Goal: Information Seeking & Learning: Learn about a topic

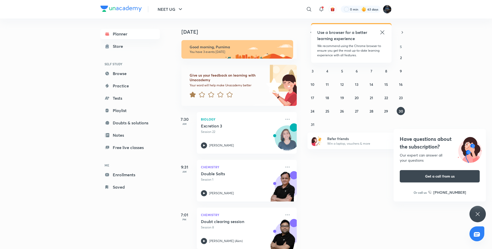
scroll to position [10, 0]
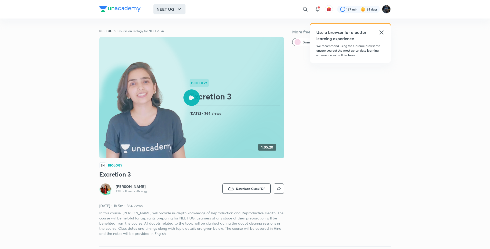
click at [166, 8] on button "NEET UG" at bounding box center [169, 9] width 32 height 10
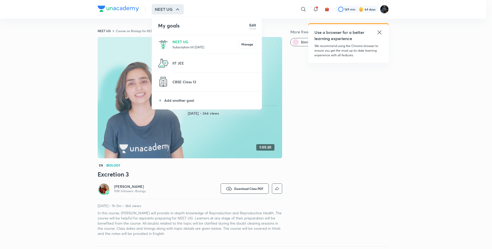
click at [185, 45] on p "Subscription till [DATE]" at bounding box center [206, 46] width 66 height 5
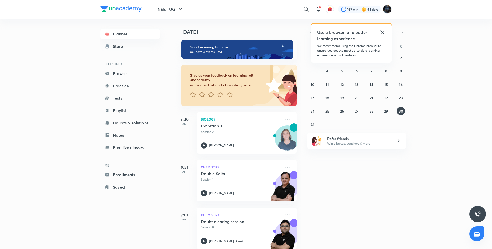
scroll to position [10, 0]
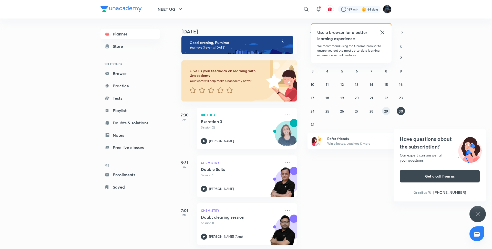
click at [388, 109] on abbr "29" at bounding box center [386, 110] width 4 height 5
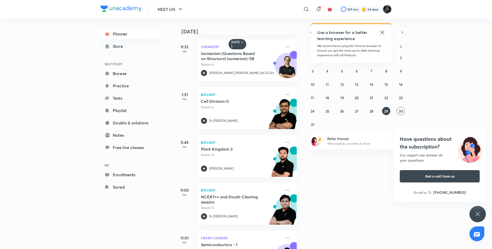
scroll to position [83, 0]
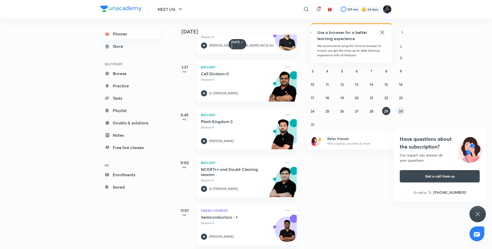
click at [402, 111] on abbr "30" at bounding box center [401, 110] width 4 height 5
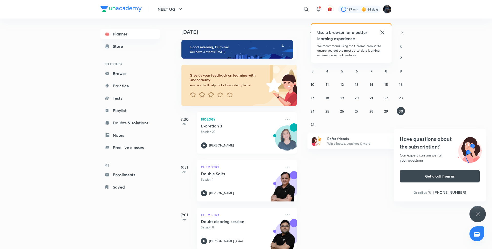
click at [203, 144] on icon at bounding box center [204, 145] width 6 height 6
click at [387, 111] on abbr "29" at bounding box center [386, 110] width 4 height 5
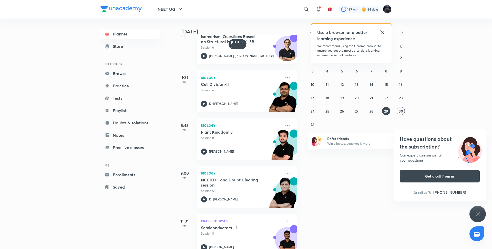
scroll to position [83, 0]
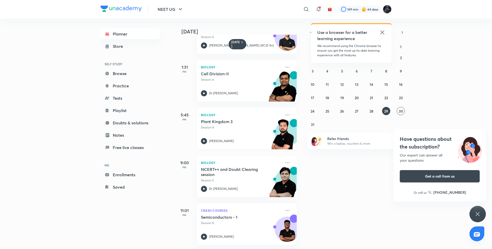
click at [205, 138] on icon at bounding box center [204, 141] width 6 height 6
